Goal: Complete application form

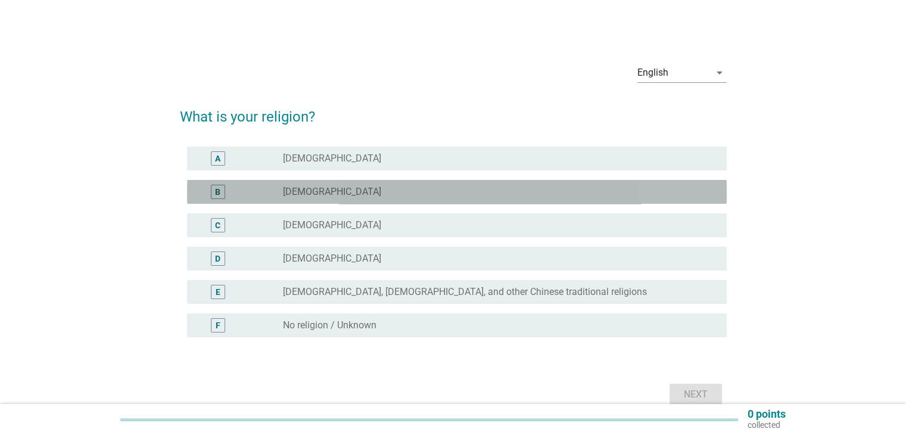
click at [311, 195] on label "[DEMOGRAPHIC_DATA]" at bounding box center [332, 192] width 98 height 12
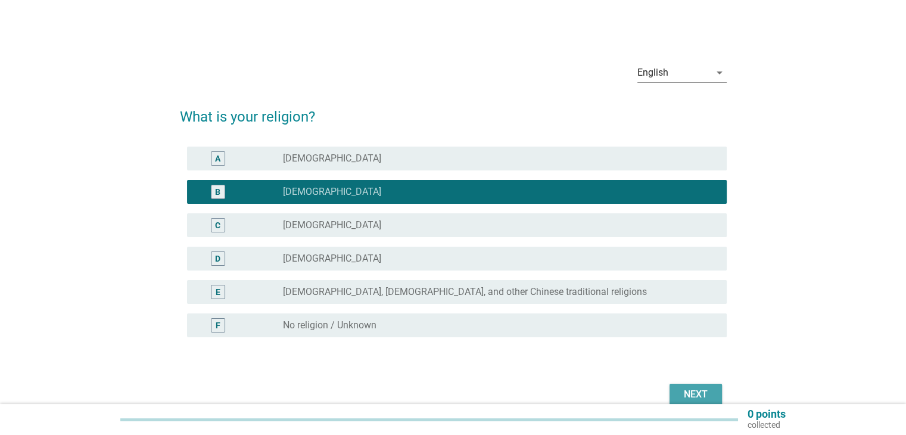
click at [700, 391] on div "Next" at bounding box center [695, 394] width 33 height 14
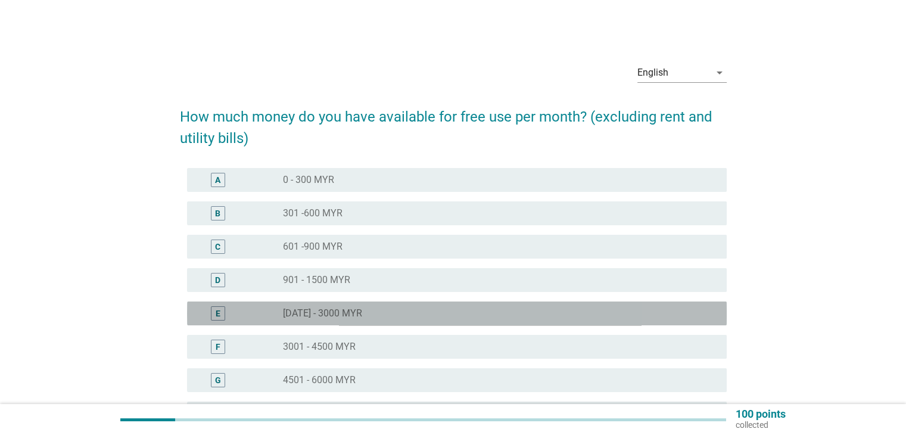
click at [350, 313] on label "[DATE] - 3000 MYR" at bounding box center [322, 313] width 79 height 12
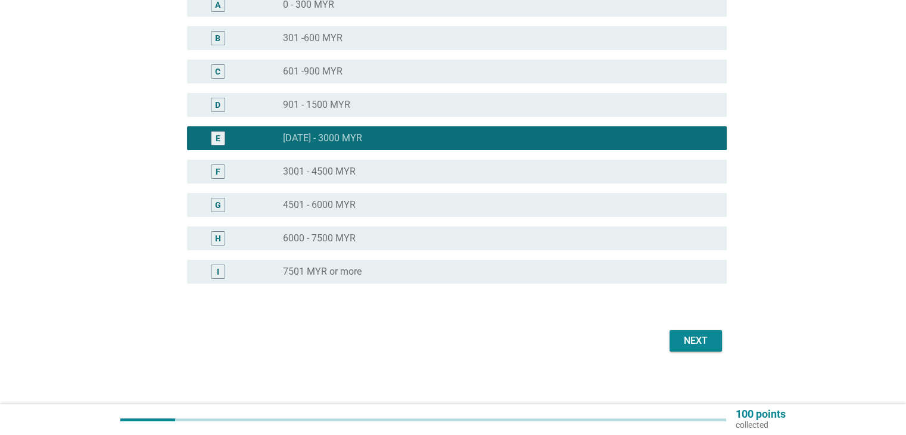
scroll to position [180, 0]
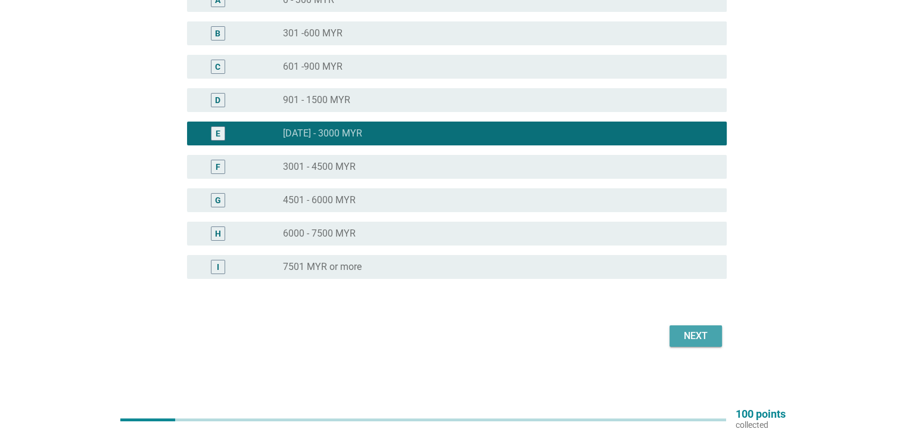
click at [680, 335] on div "Next" at bounding box center [695, 336] width 33 height 14
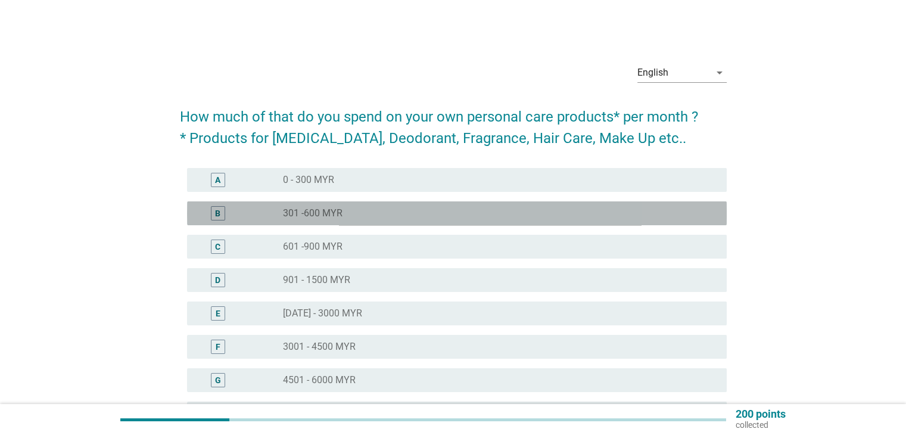
click at [358, 219] on div "radio_button_unchecked 301 -600 MYR" at bounding box center [495, 213] width 424 height 12
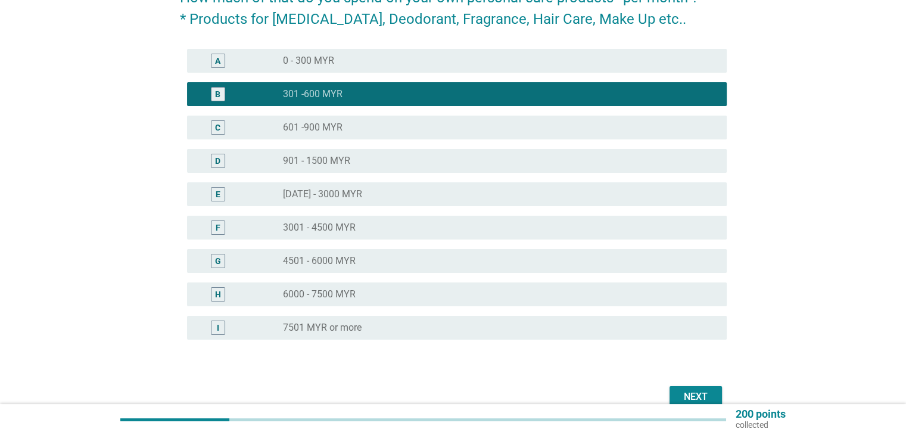
drag, startPoint x: 312, startPoint y: 64, endPoint x: 314, endPoint y: 77, distance: 13.3
click at [312, 65] on label "0 - 300 MYR" at bounding box center [308, 61] width 51 height 12
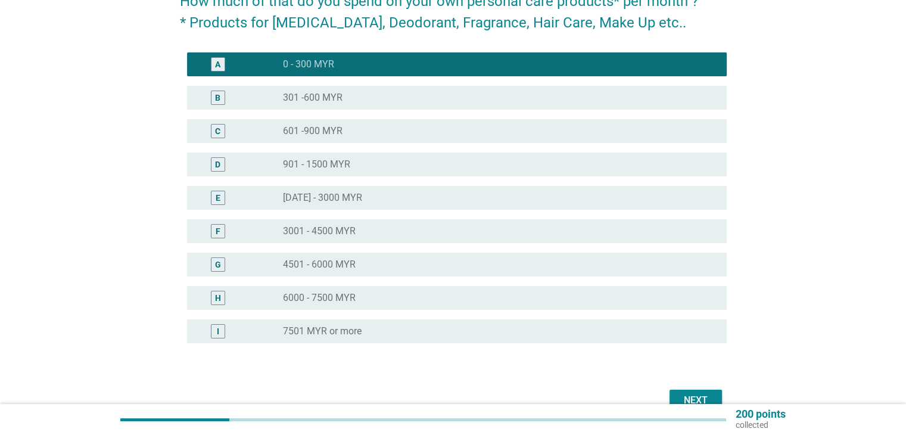
scroll to position [119, 0]
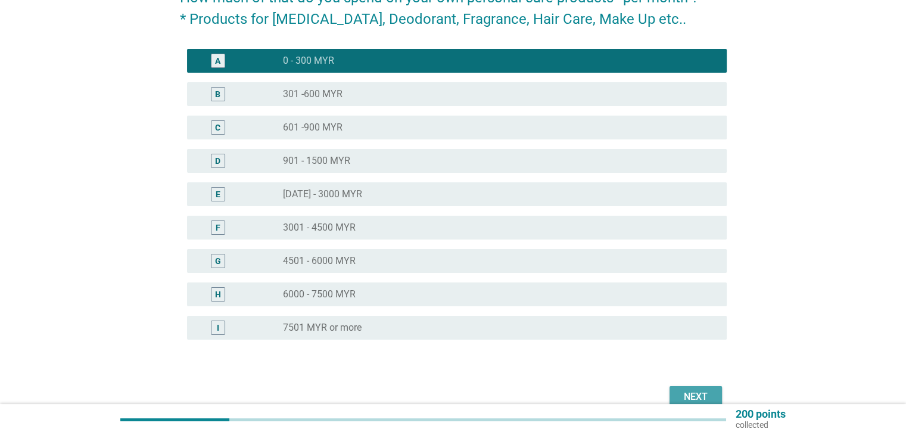
click at [699, 388] on button "Next" at bounding box center [695, 396] width 52 height 21
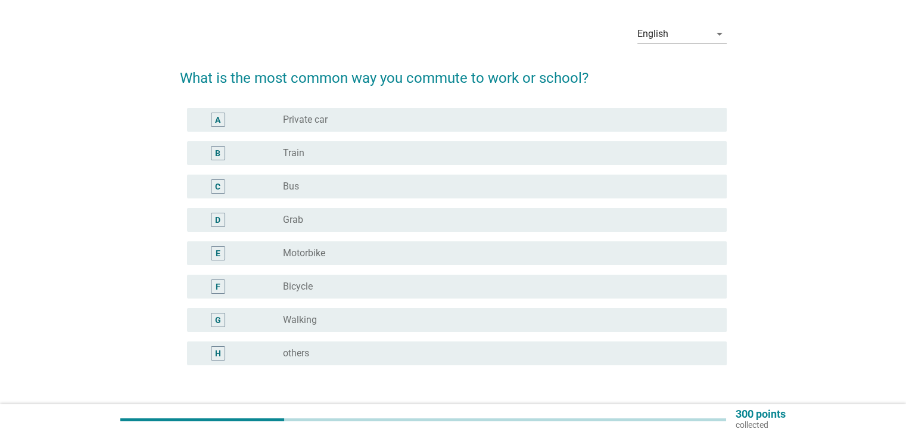
scroll to position [60, 0]
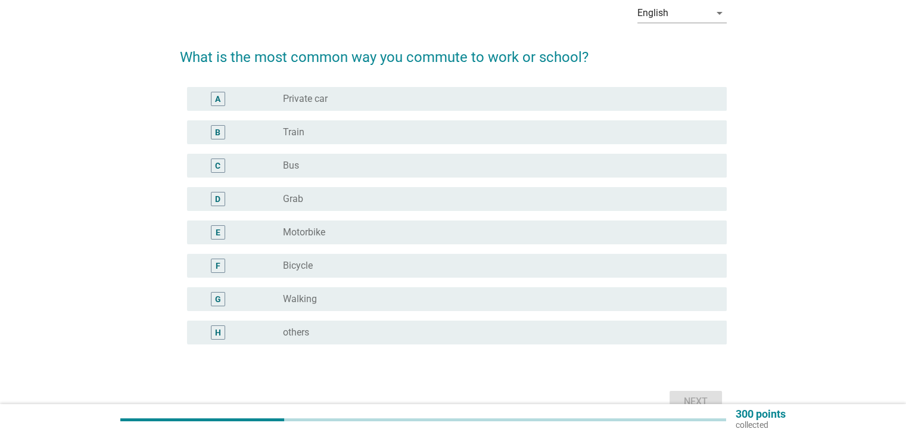
click at [327, 105] on div "radio_button_unchecked Private car" at bounding box center [500, 99] width 434 height 14
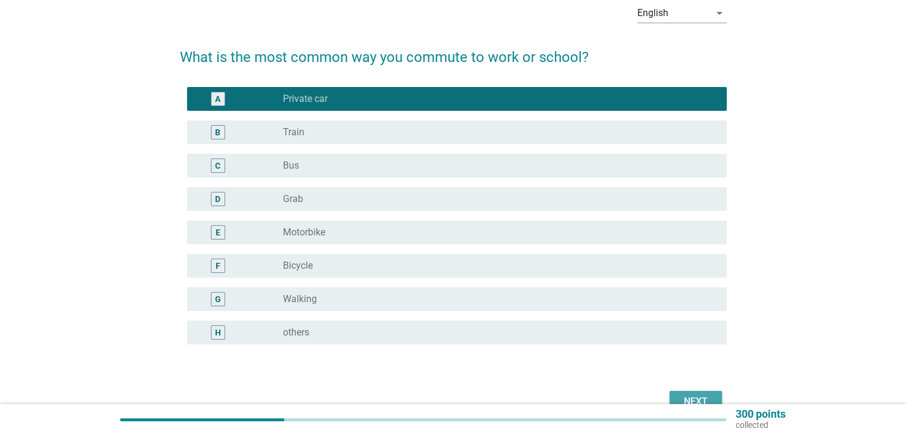
click at [697, 396] on div "Next" at bounding box center [695, 401] width 33 height 14
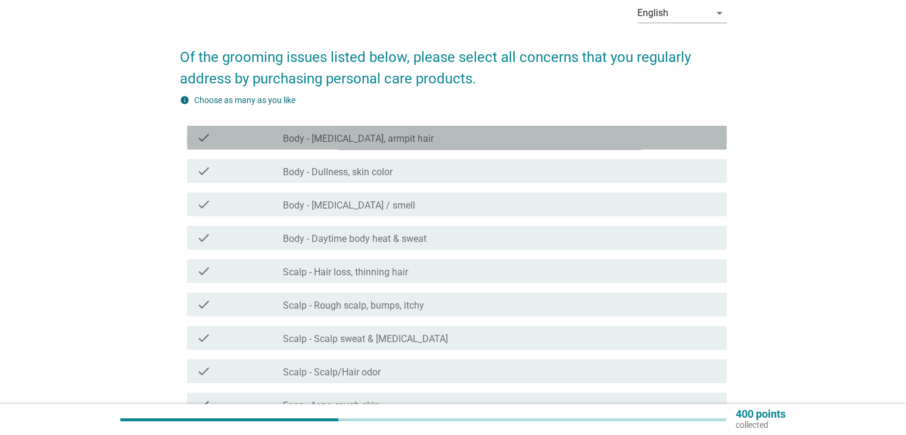
click at [357, 136] on label "Body - [MEDICAL_DATA], armpit hair" at bounding box center [358, 139] width 151 height 12
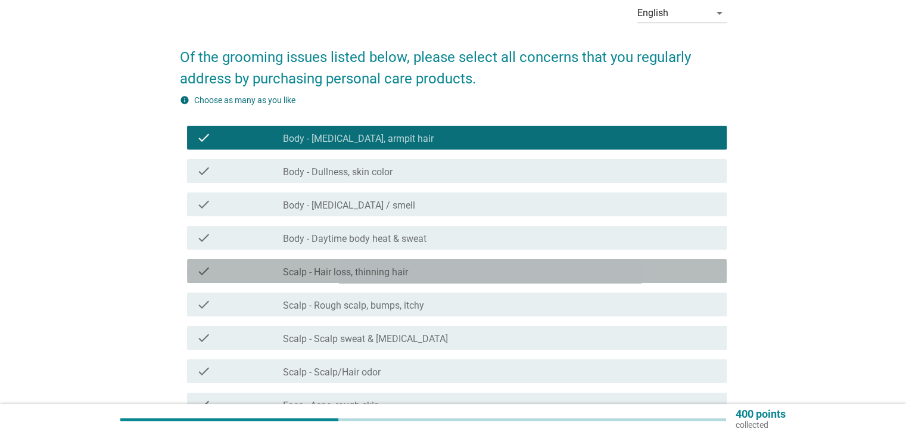
click at [378, 267] on label "Scalp - Hair loss, thinning hair" at bounding box center [345, 272] width 125 height 12
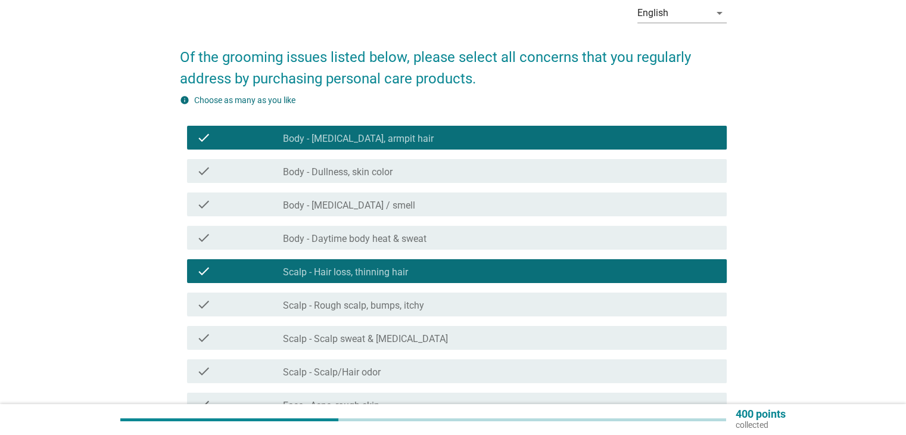
click at [369, 174] on label "Body - Dullness, skin color" at bounding box center [338, 172] width 110 height 12
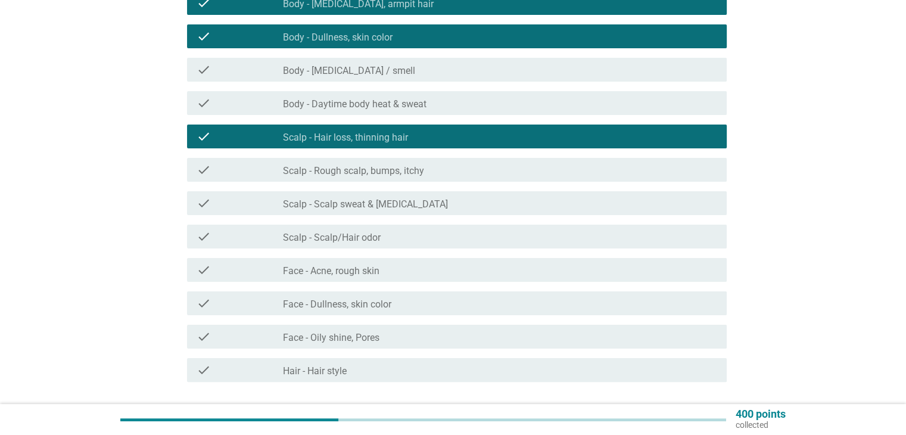
scroll to position [283, 0]
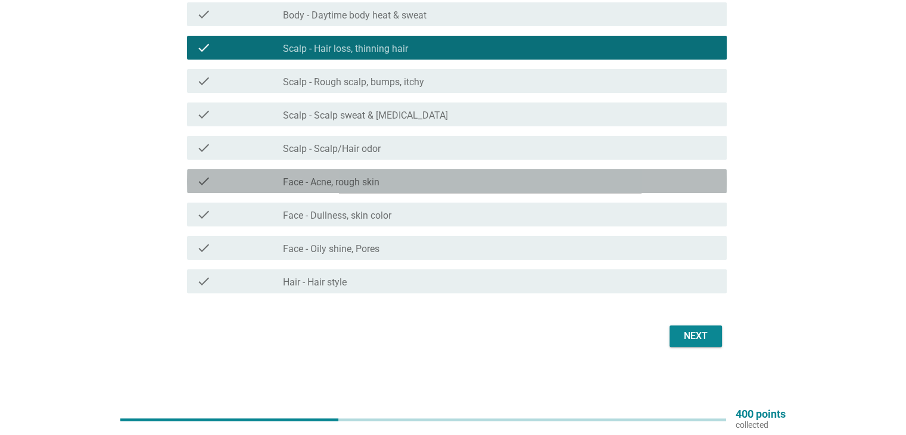
click at [361, 184] on label "Face - Acne, rough skin" at bounding box center [331, 182] width 96 height 12
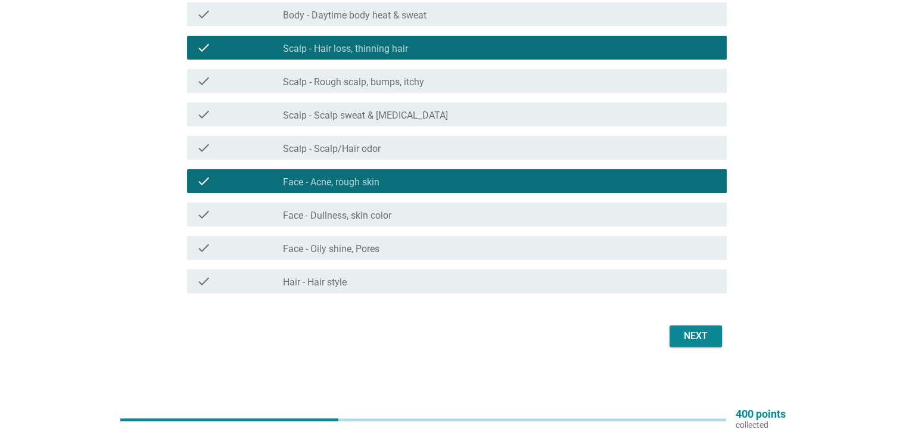
drag, startPoint x: 364, startPoint y: 294, endPoint x: 362, endPoint y: 282, distance: 12.0
click at [363, 292] on div "check check_box_outline_blank Hair - Hair style" at bounding box center [453, 280] width 547 height 33
click at [362, 280] on div "check_box_outline_blank Hair - Hair style" at bounding box center [500, 281] width 434 height 14
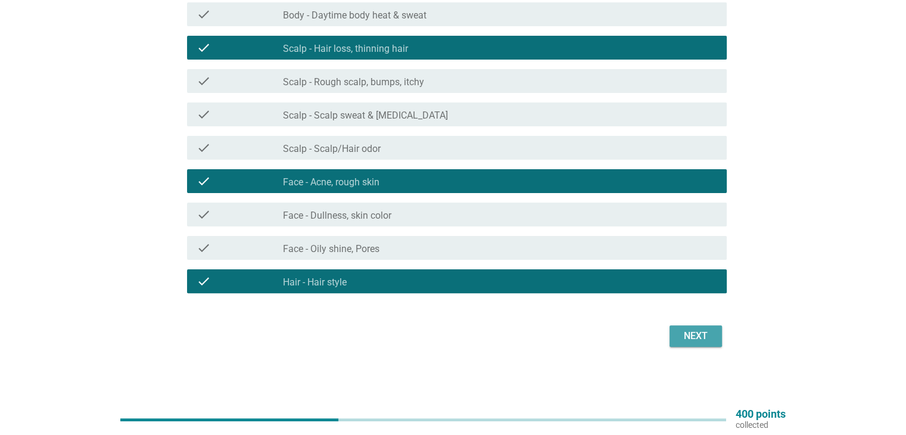
click at [700, 341] on div "Next" at bounding box center [695, 336] width 33 height 14
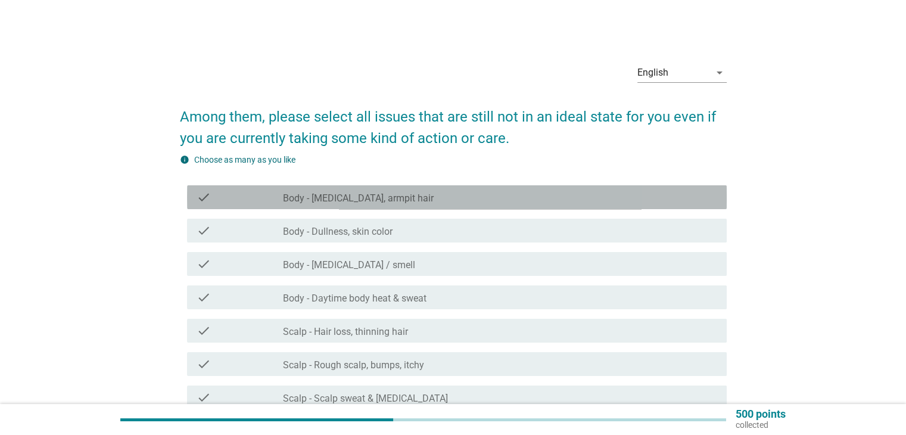
click at [329, 198] on label "Body - [MEDICAL_DATA], armpit hair" at bounding box center [358, 198] width 151 height 12
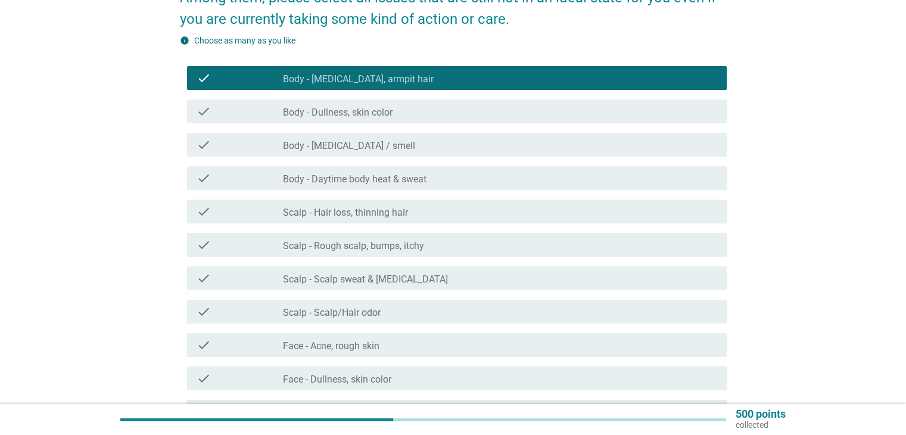
scroll to position [179, 0]
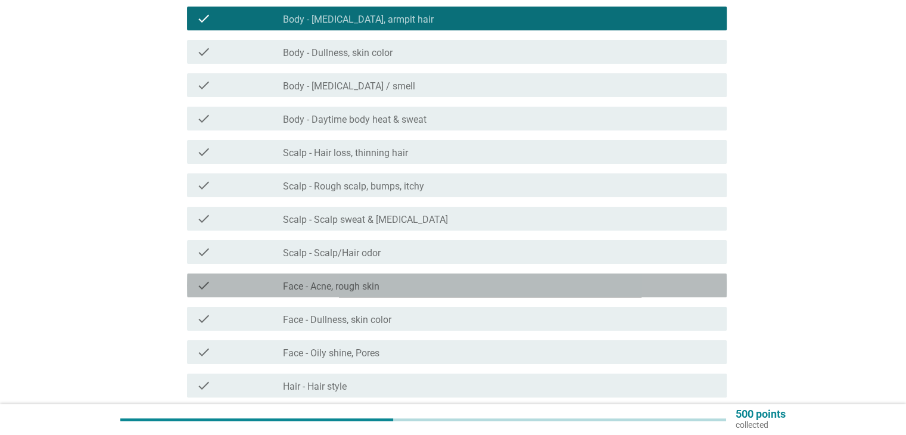
click at [344, 292] on label "Face - Acne, rough skin" at bounding box center [331, 286] width 96 height 12
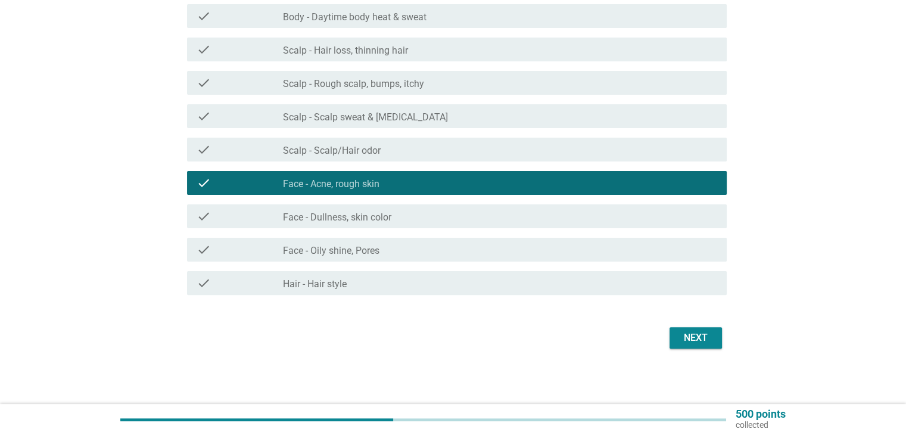
scroll to position [283, 0]
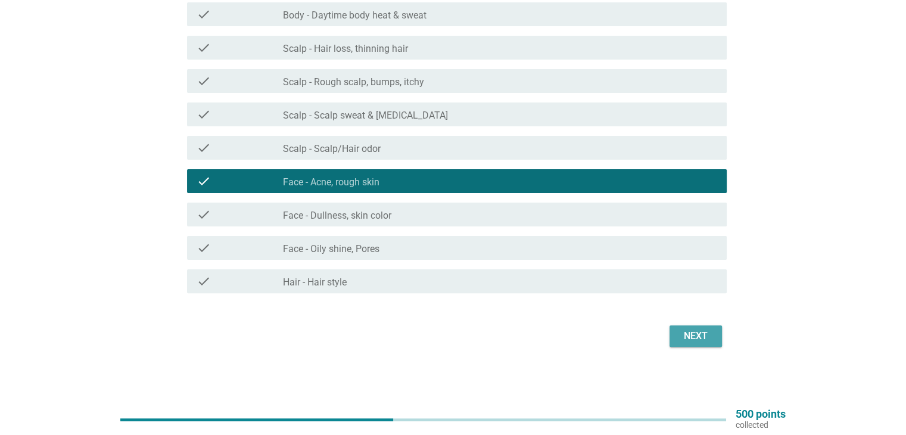
click at [693, 333] on div "Next" at bounding box center [695, 336] width 33 height 14
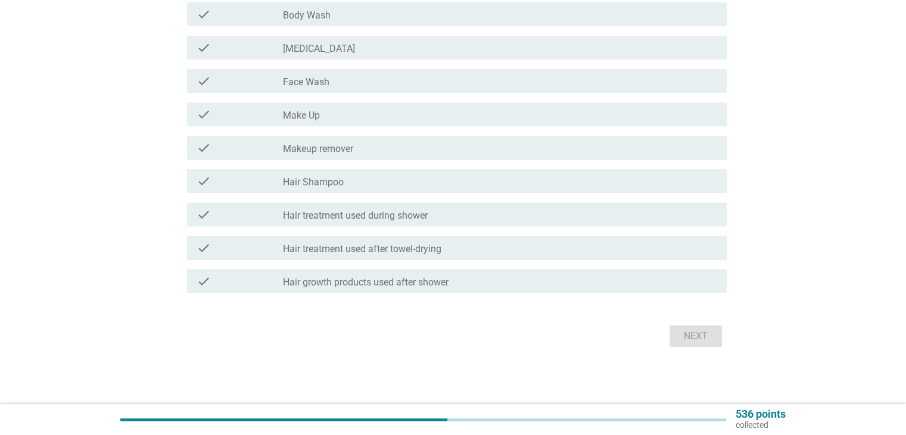
scroll to position [0, 0]
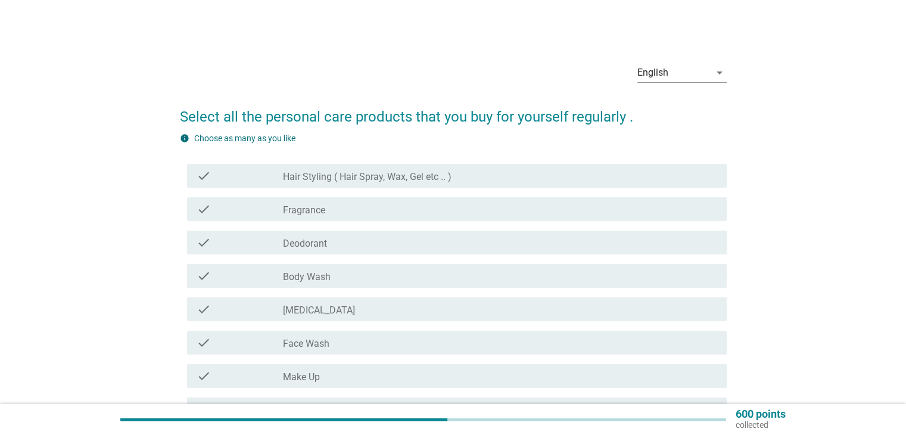
click at [314, 211] on label "Fragrance" at bounding box center [304, 210] width 42 height 12
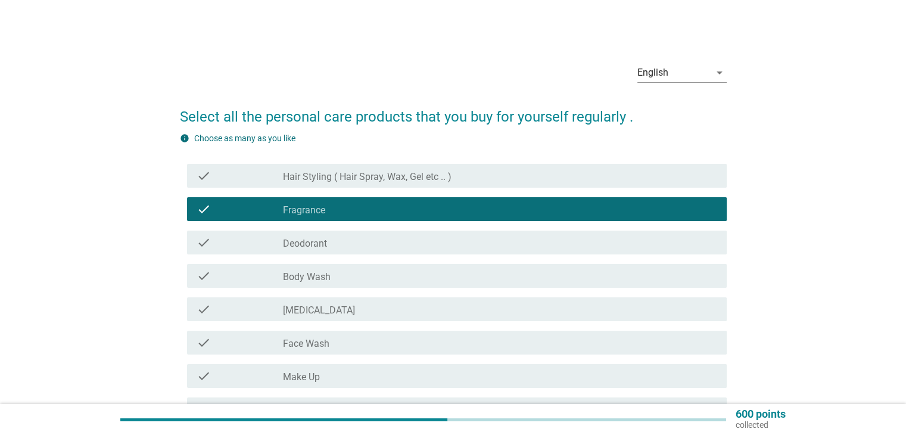
click at [327, 277] on label "Body Wash" at bounding box center [307, 277] width 48 height 12
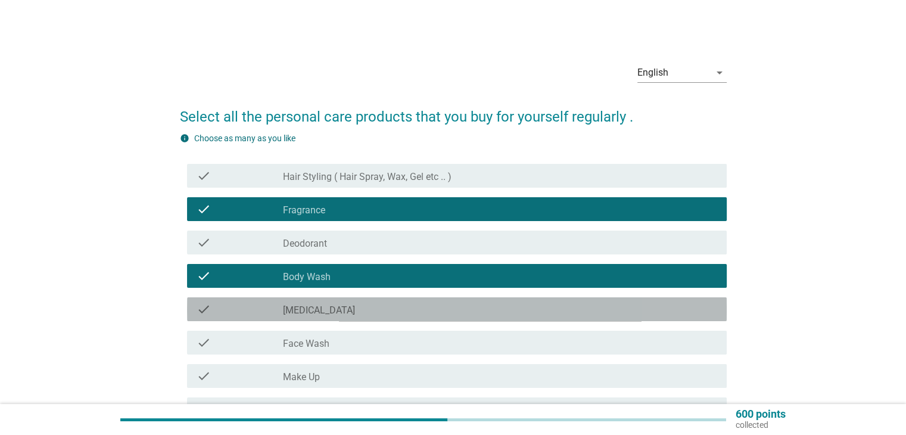
click at [312, 309] on label "[MEDICAL_DATA]" at bounding box center [319, 310] width 72 height 12
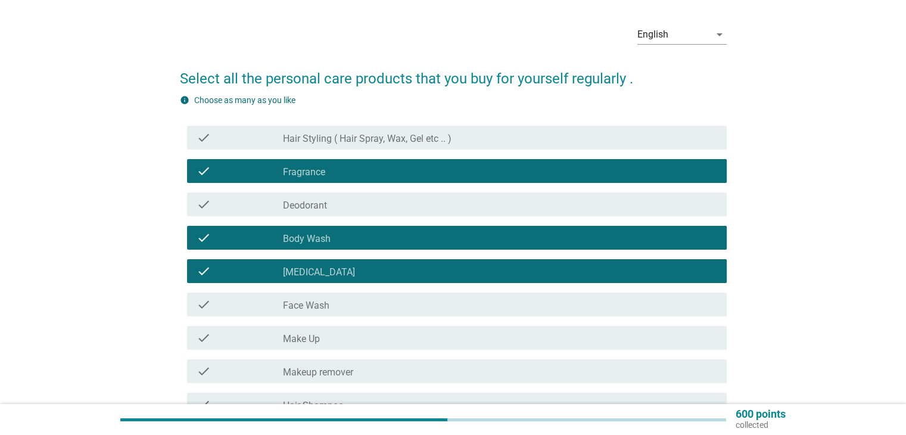
scroll to position [60, 0]
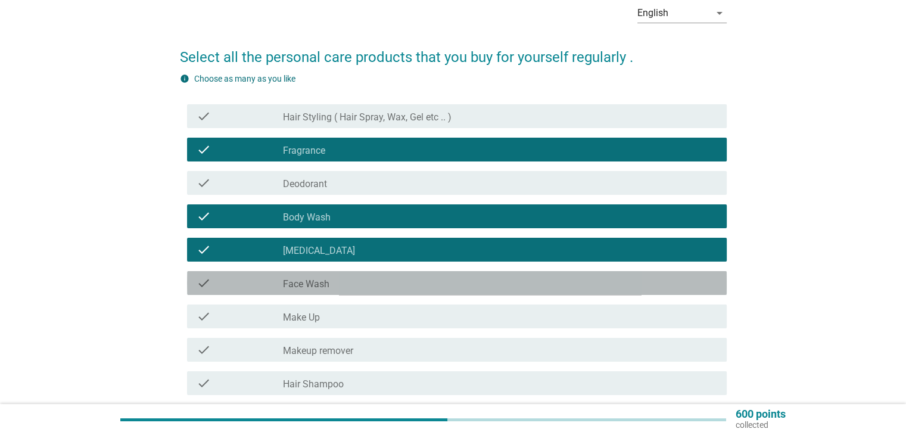
click at [325, 284] on label "Face Wash" at bounding box center [306, 284] width 46 height 12
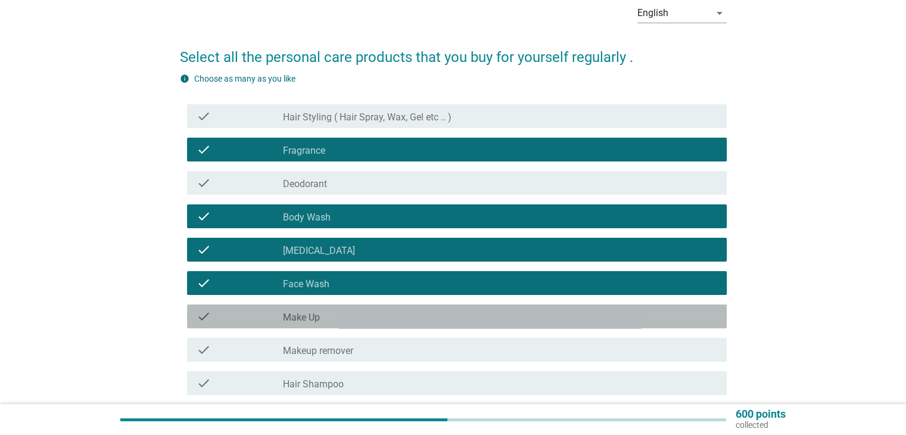
drag, startPoint x: 324, startPoint y: 317, endPoint x: 329, endPoint y: 313, distance: 6.7
click at [326, 317] on div "check_box_outline_blank Make Up" at bounding box center [500, 316] width 434 height 14
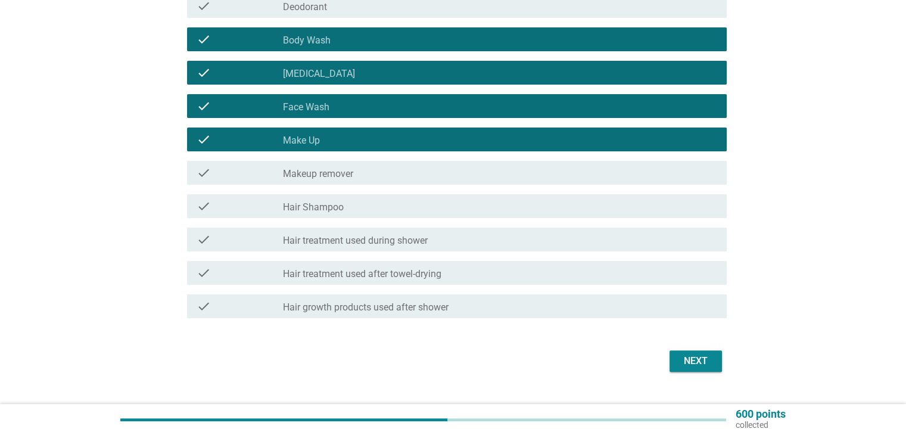
scroll to position [238, 0]
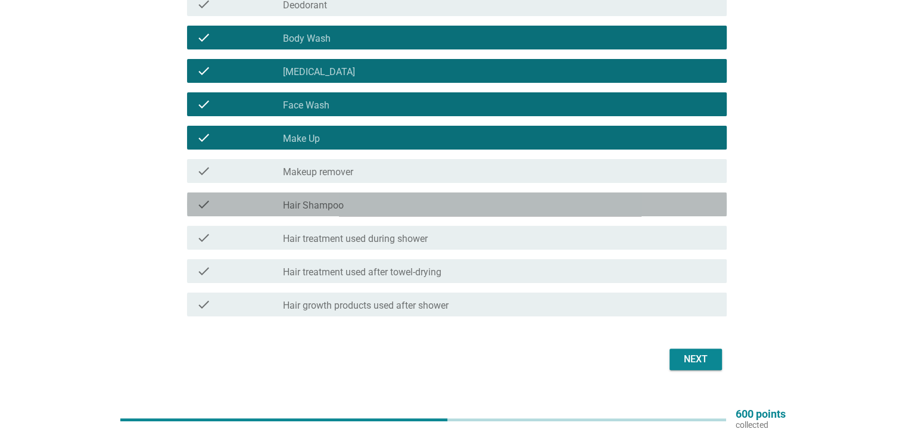
click at [328, 205] on label "Hair Shampoo" at bounding box center [313, 205] width 61 height 12
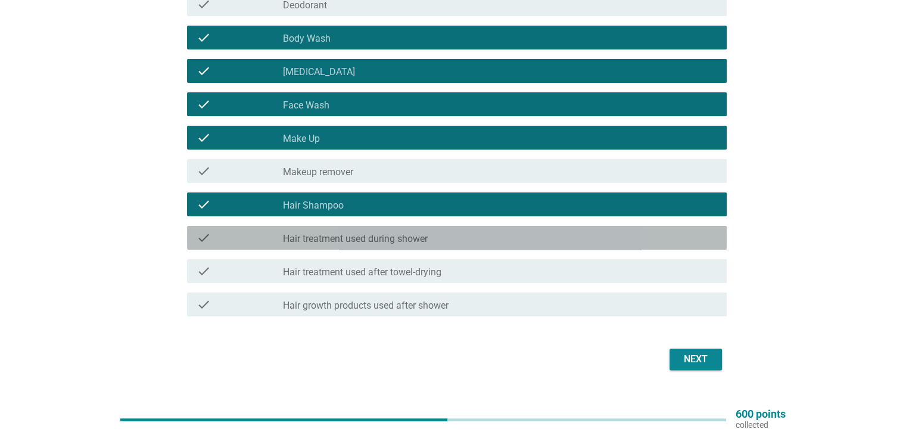
click at [364, 247] on div "check check_box_outline_blank Hair treatment used during shower" at bounding box center [457, 238] width 540 height 24
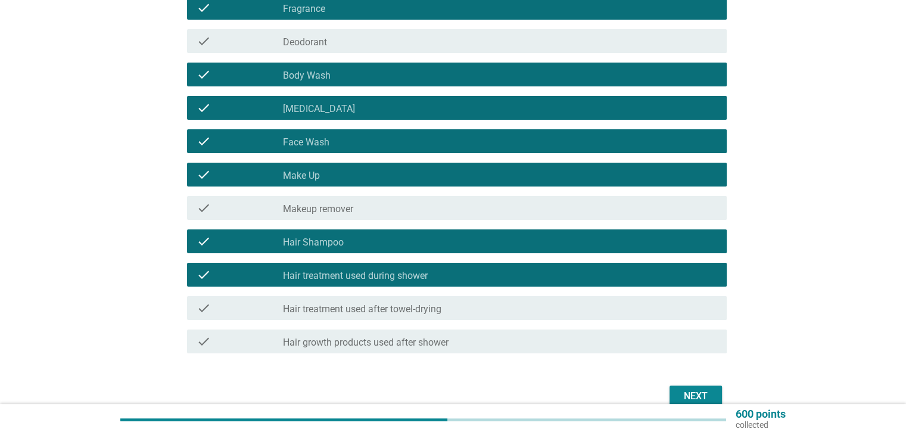
scroll to position [202, 0]
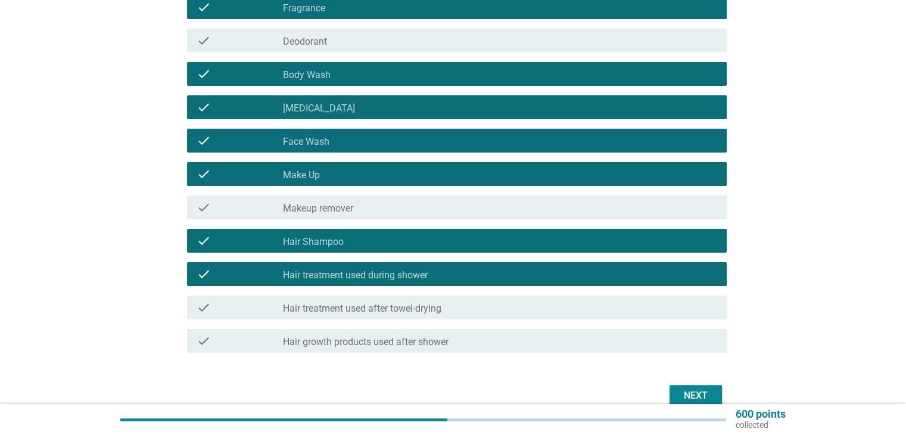
click at [700, 391] on div "Next" at bounding box center [695, 395] width 33 height 14
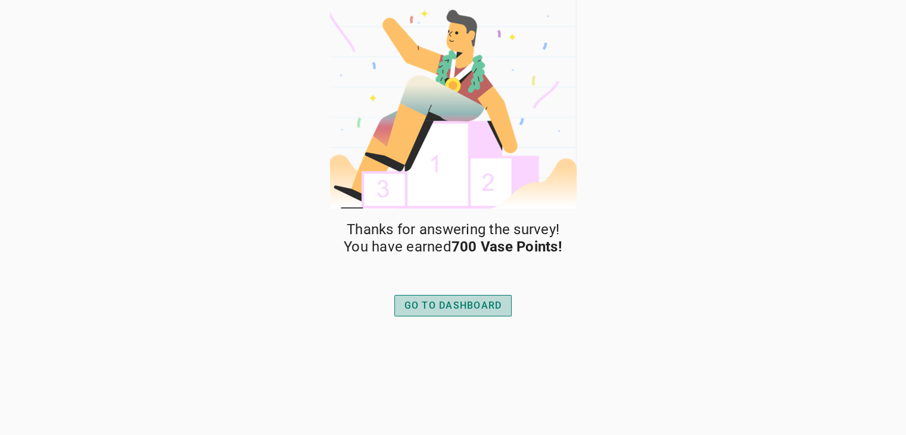
click at [462, 311] on div "GO TO DASHBOARD" at bounding box center [453, 305] width 98 height 14
